Goal: Transaction & Acquisition: Subscribe to service/newsletter

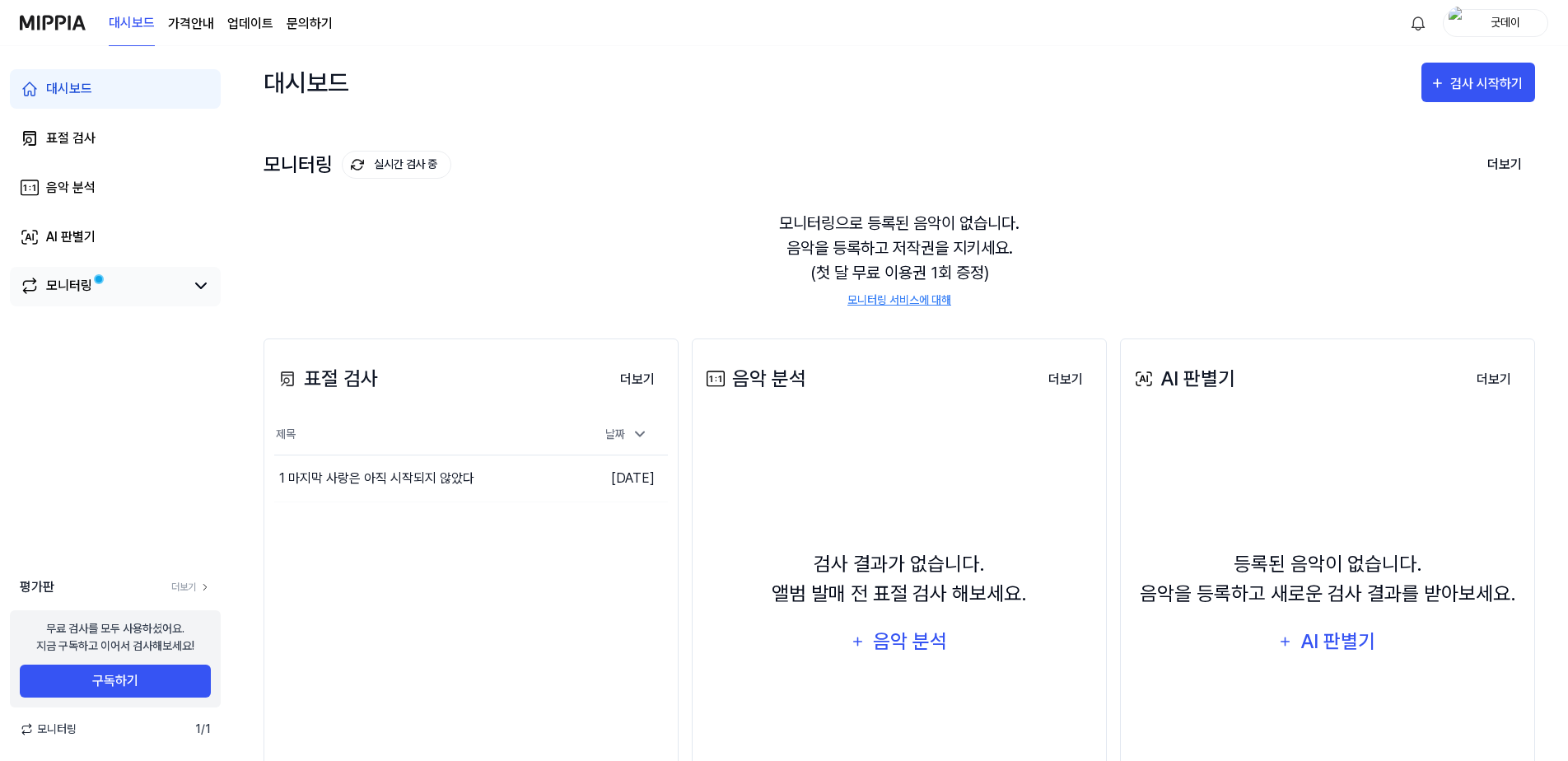
click at [90, 290] on div "모니터링" at bounding box center [69, 286] width 46 height 20
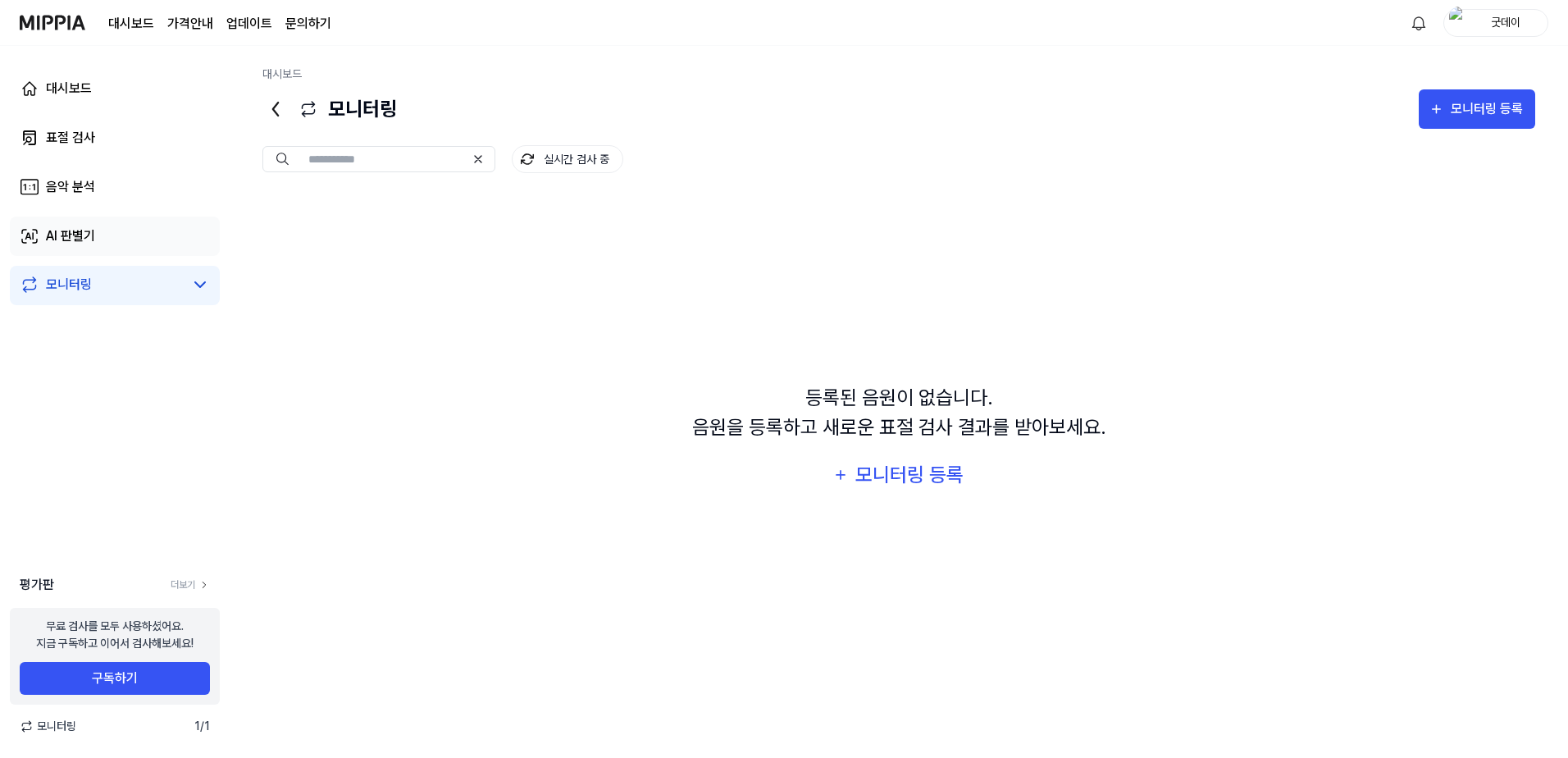
click at [88, 230] on div "AI 판별기" at bounding box center [70, 236] width 49 height 20
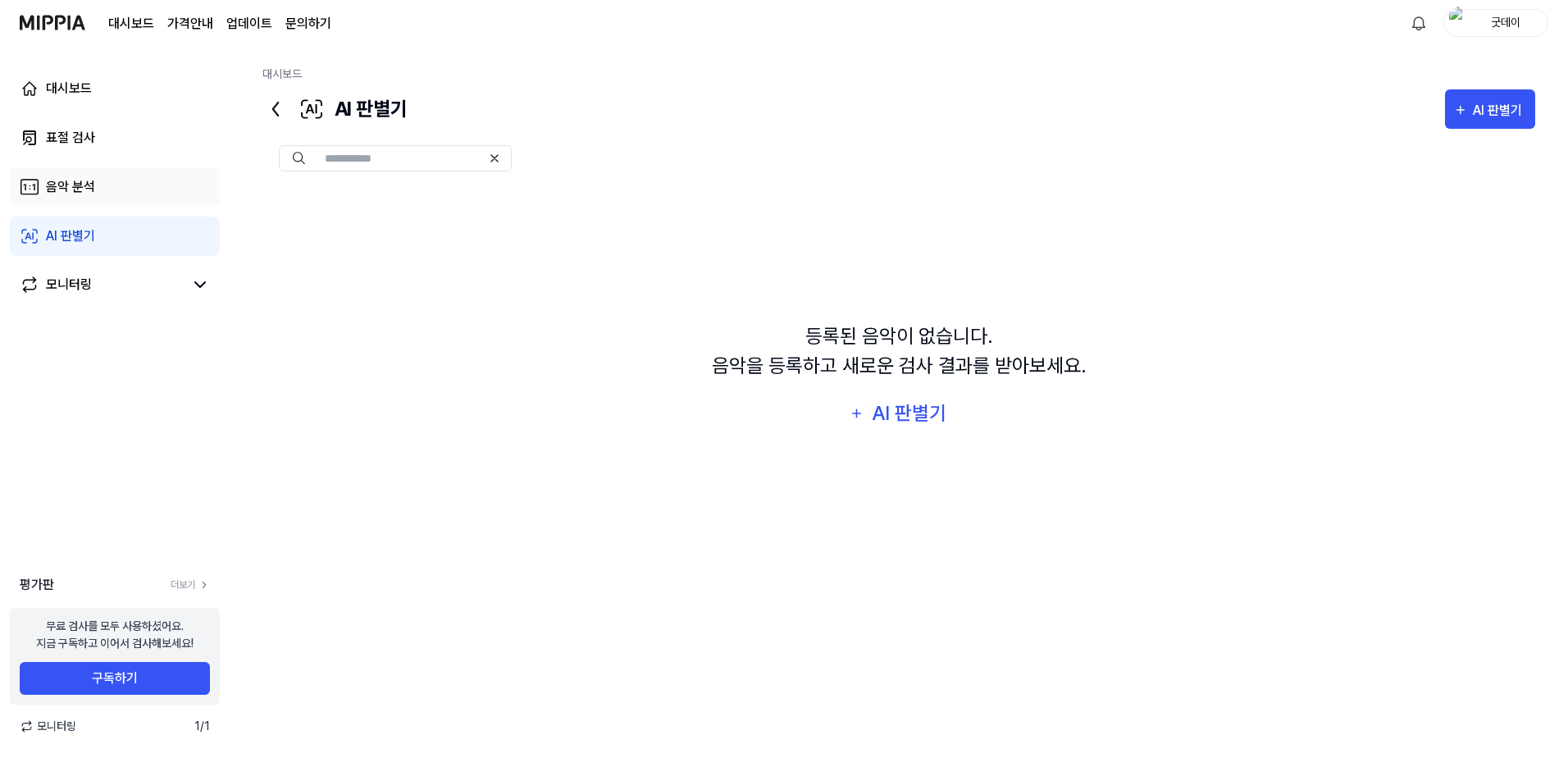
click at [95, 179] on link "음악 분석" at bounding box center [114, 187] width 210 height 39
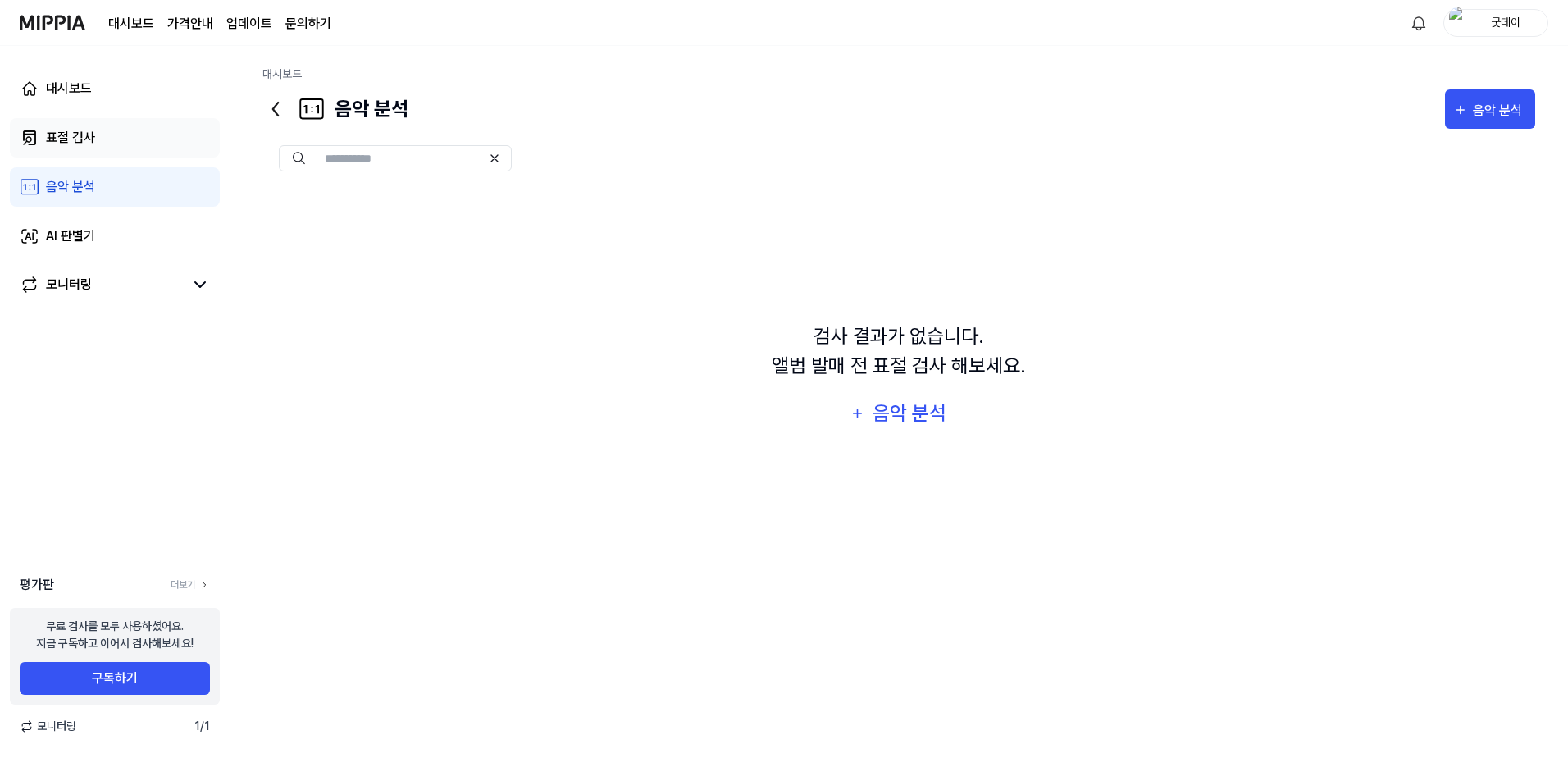
click at [88, 150] on link "표절 검사" at bounding box center [114, 137] width 210 height 39
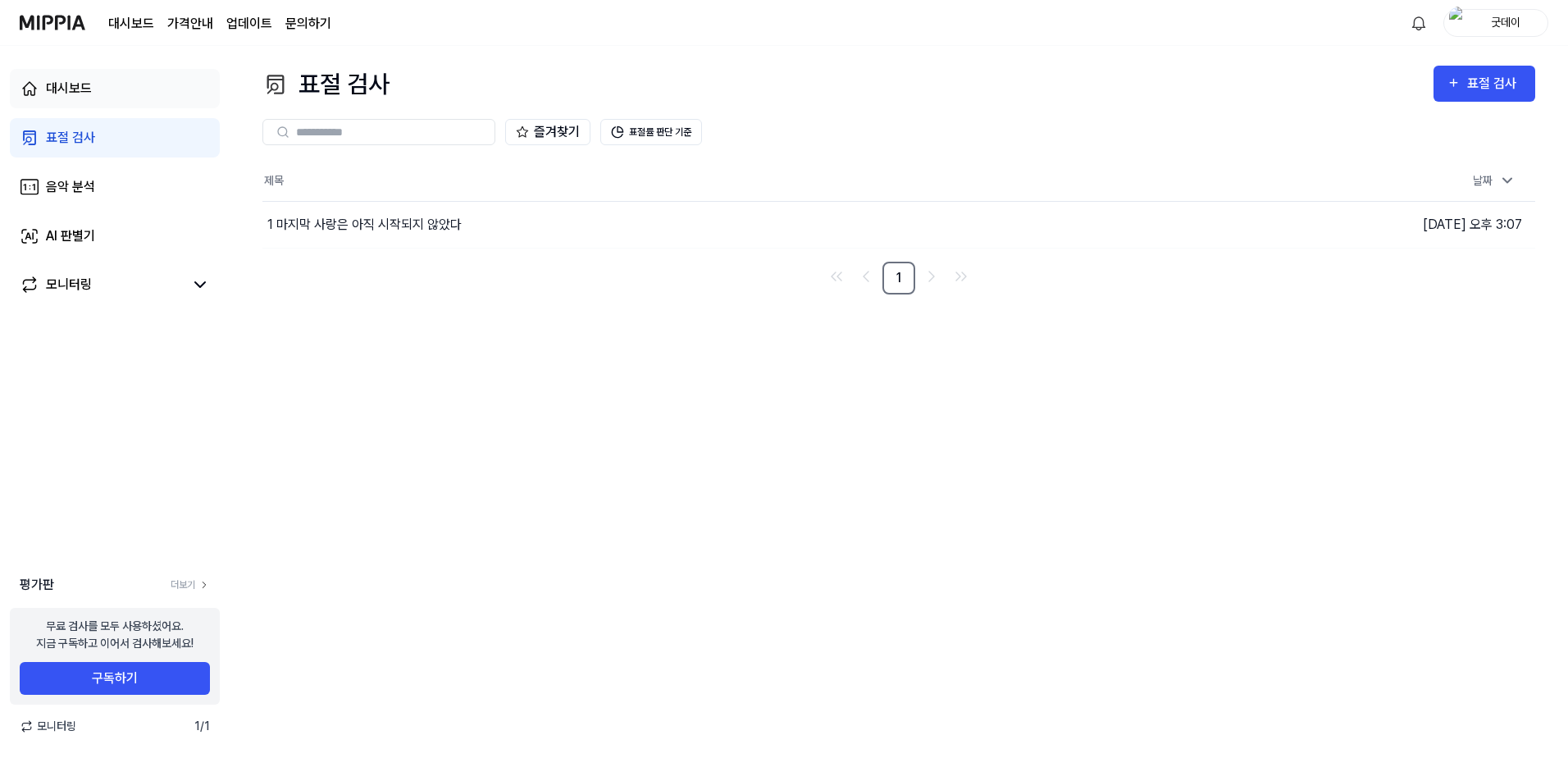
click at [83, 87] on div "대시보드" at bounding box center [69, 88] width 46 height 20
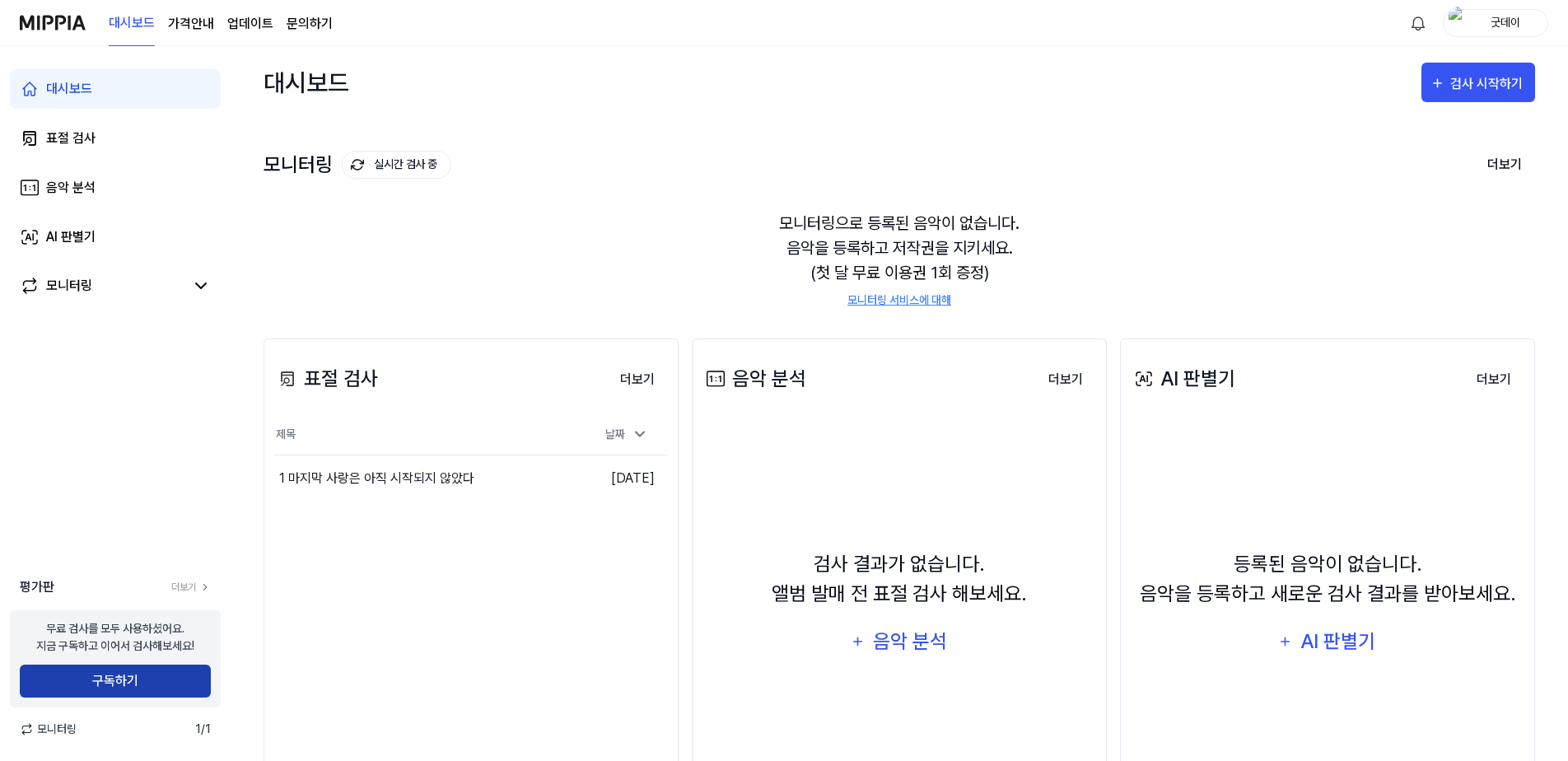
click at [157, 670] on button "구독하기" at bounding box center [115, 681] width 191 height 33
